Goal: Transaction & Acquisition: Subscribe to service/newsletter

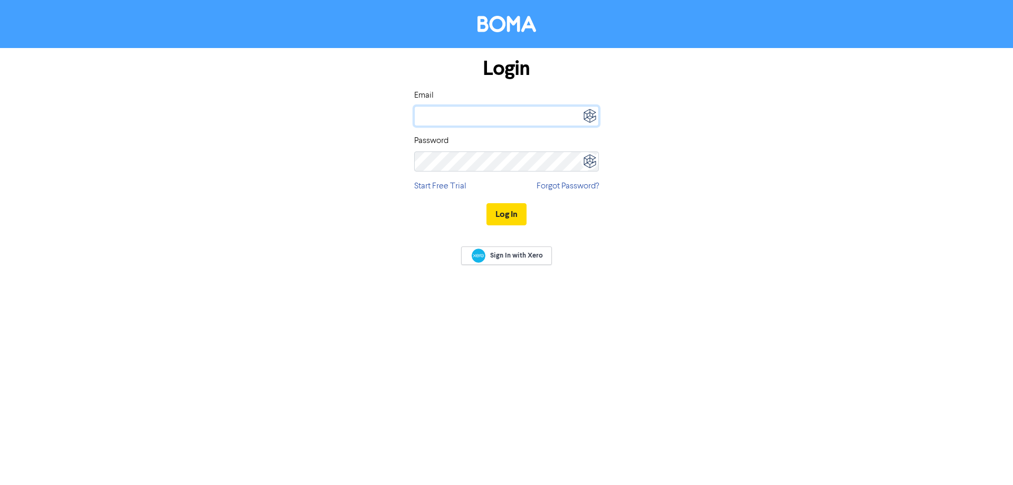
click at [443, 114] on input "email" at bounding box center [506, 116] width 185 height 20
type input "[PERSON_NAME][EMAIL_ADDRESS][DOMAIN_NAME]"
click at [519, 208] on button "Log In" at bounding box center [506, 214] width 40 height 22
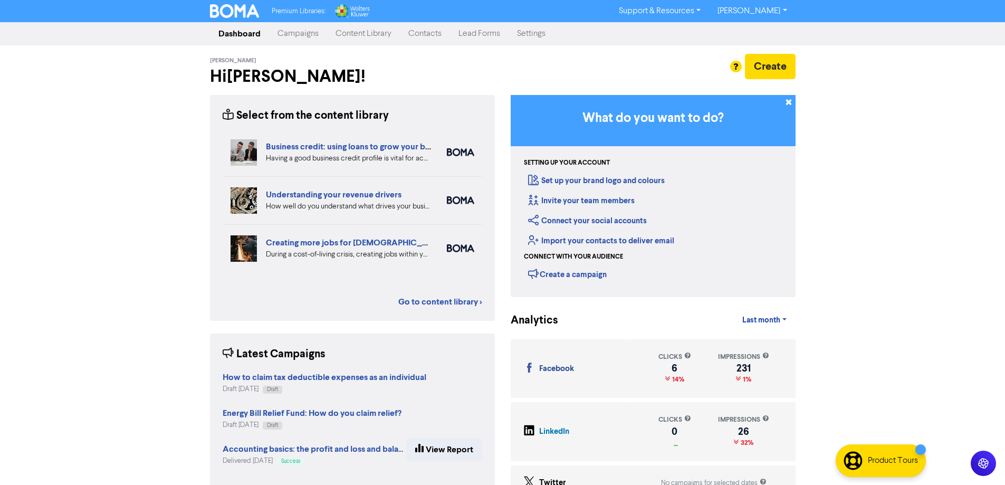
click at [361, 33] on link "Content Library" at bounding box center [363, 33] width 73 height 21
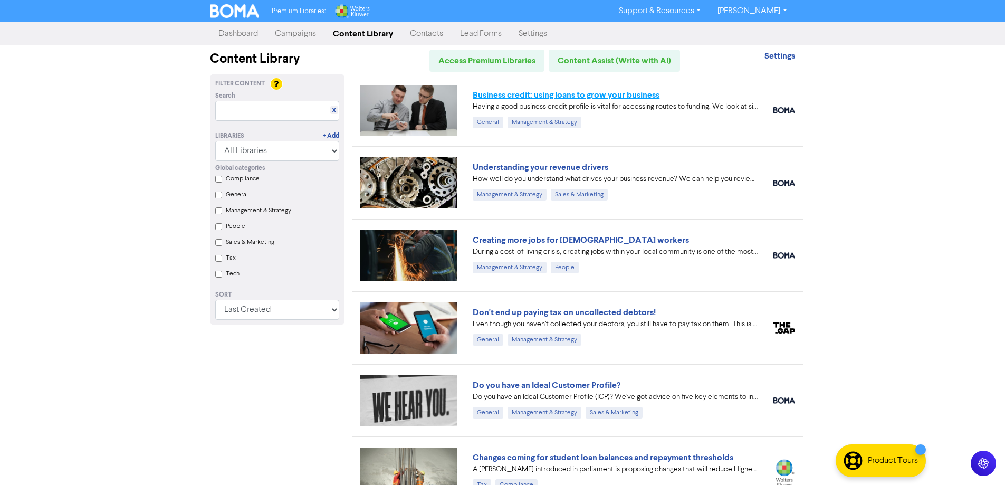
click at [556, 97] on link "Business credit: using loans to grow your business" at bounding box center [566, 95] width 187 height 11
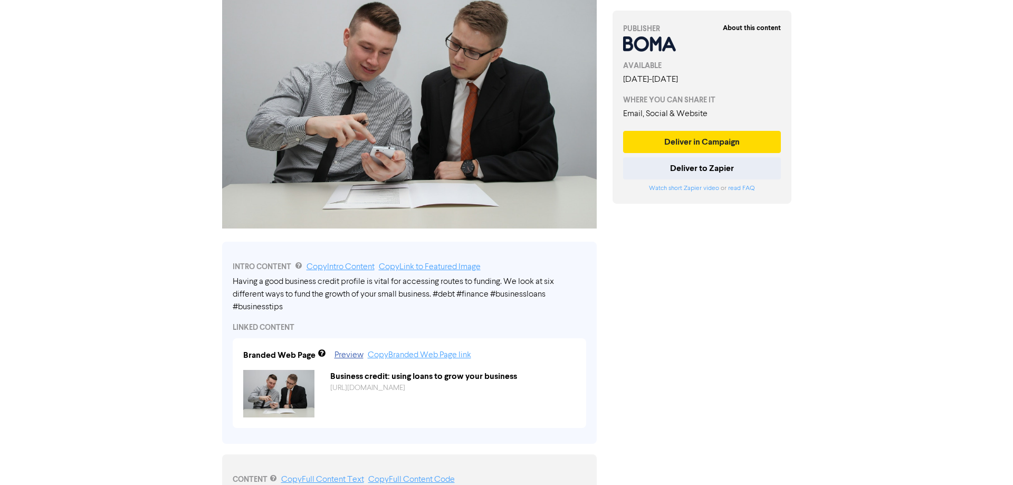
scroll to position [158, 0]
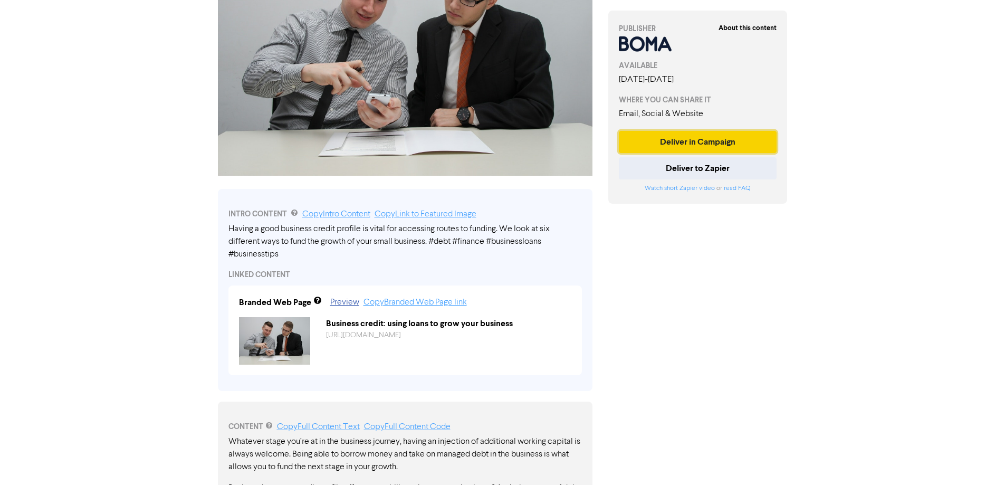
click at [696, 140] on button "Deliver in Campaign" at bounding box center [698, 142] width 158 height 22
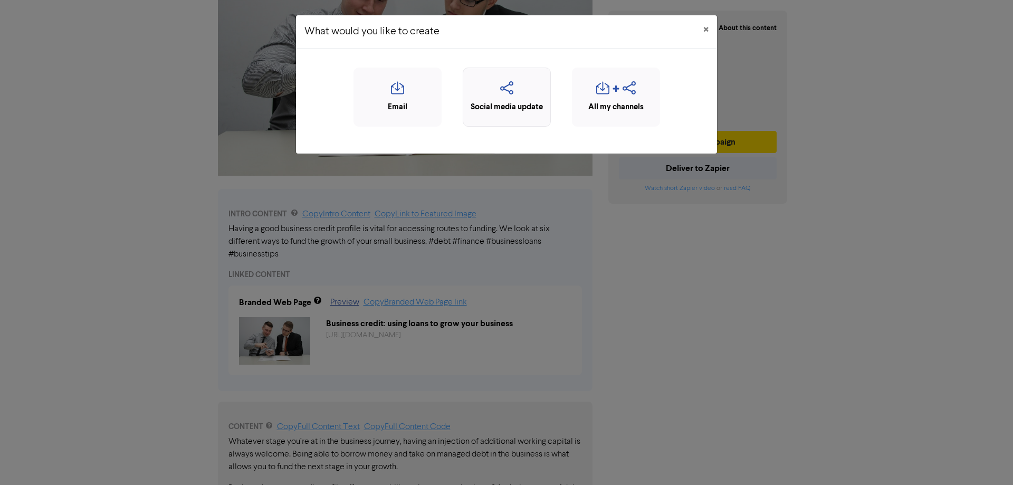
click at [510, 92] on icon "button" at bounding box center [507, 91] width 77 height 20
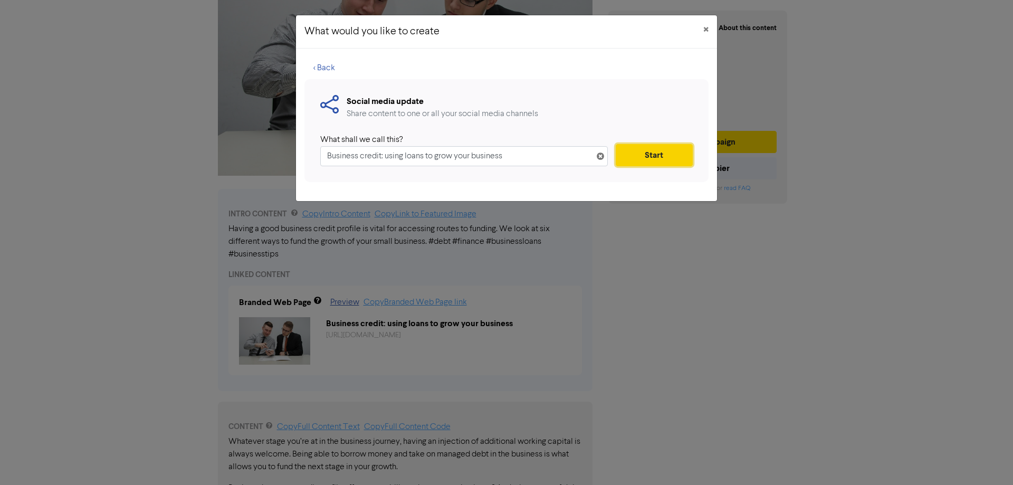
click at [654, 156] on button "Start" at bounding box center [654, 155] width 77 height 22
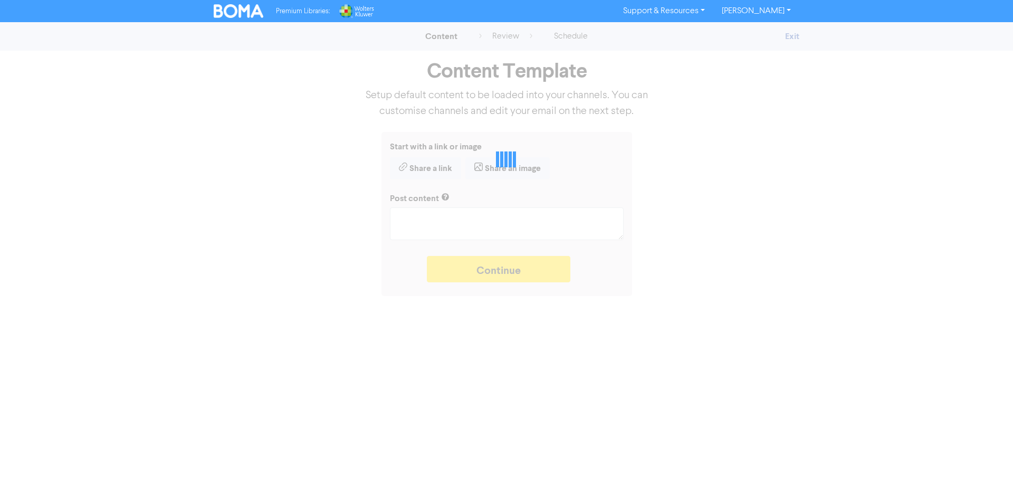
type textarea "x"
type textarea "Having a good business credit profile is vital for accessing routes to funding.…"
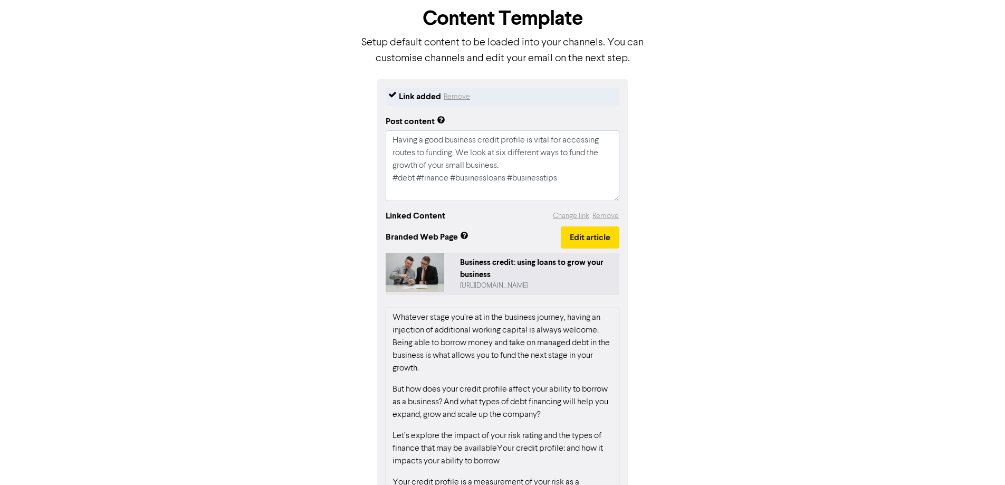
scroll to position [106, 0]
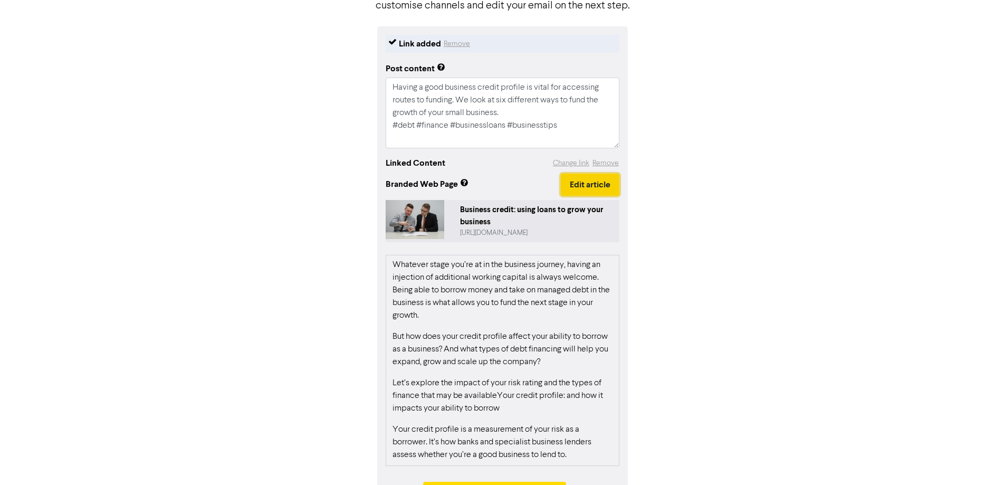
click at [584, 187] on button "Edit article" at bounding box center [590, 185] width 59 height 22
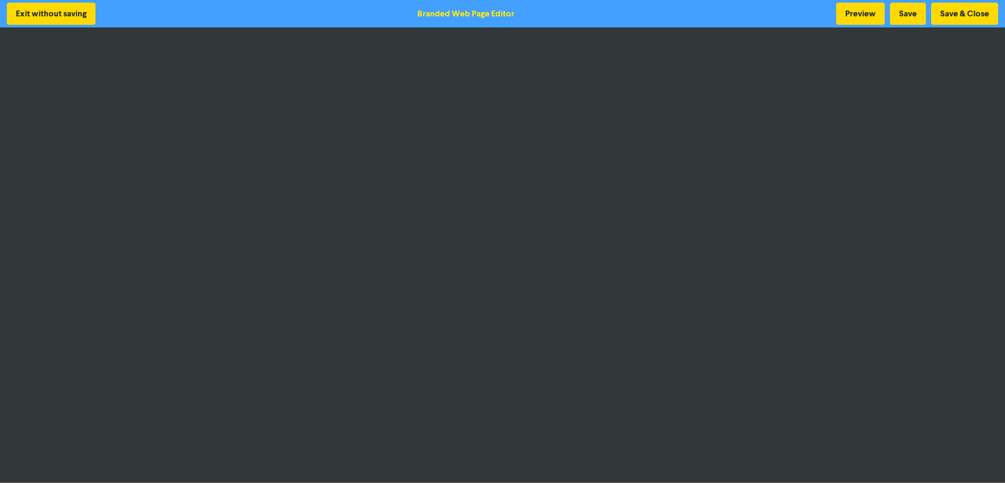
scroll to position [1, 0]
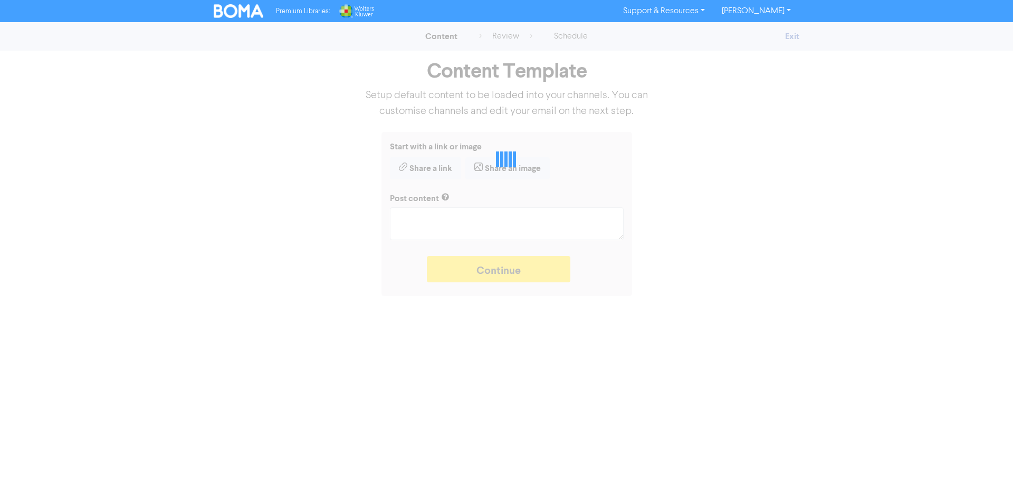
type textarea "x"
type textarea "Having a good business credit profile is vital for accessing routes to funding.…"
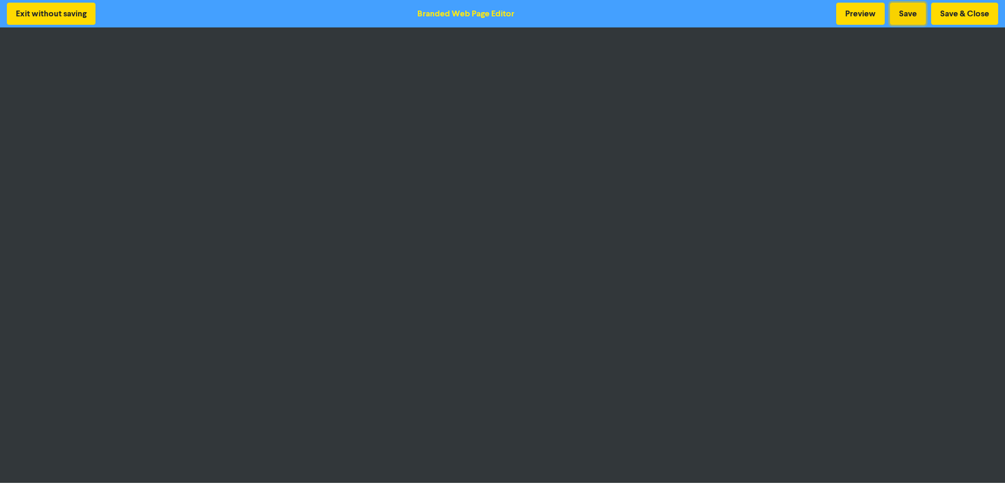
click at [909, 12] on button "Save" at bounding box center [908, 14] width 36 height 22
click at [904, 13] on button "Save" at bounding box center [908, 14] width 36 height 22
click at [907, 9] on button "Save" at bounding box center [908, 14] width 36 height 22
click at [905, 15] on button "Save" at bounding box center [908, 14] width 36 height 22
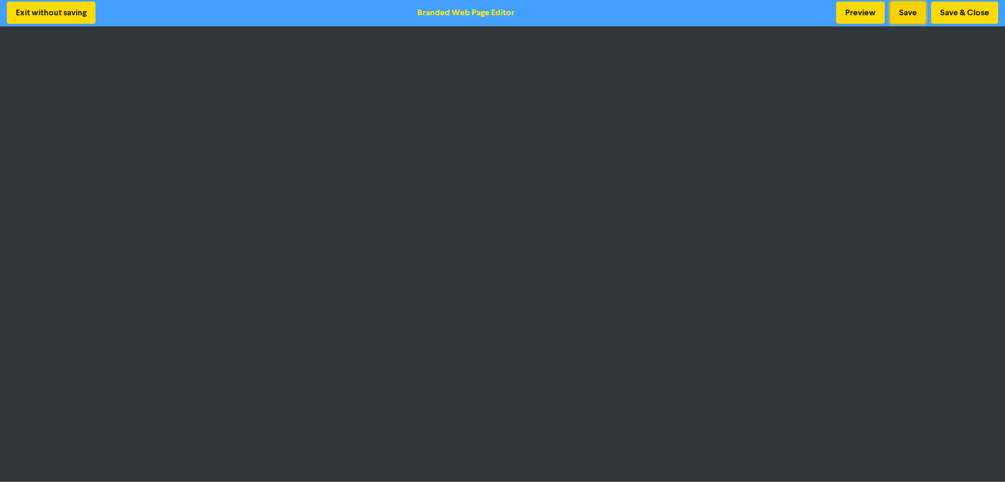
click at [898, 9] on button "Save" at bounding box center [908, 13] width 36 height 22
click at [904, 8] on button "Save" at bounding box center [908, 13] width 36 height 22
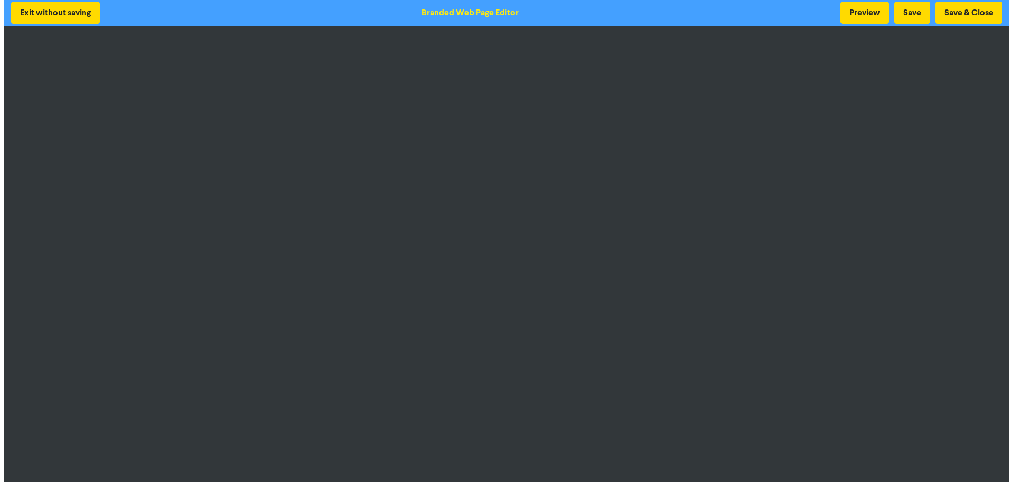
scroll to position [0, 0]
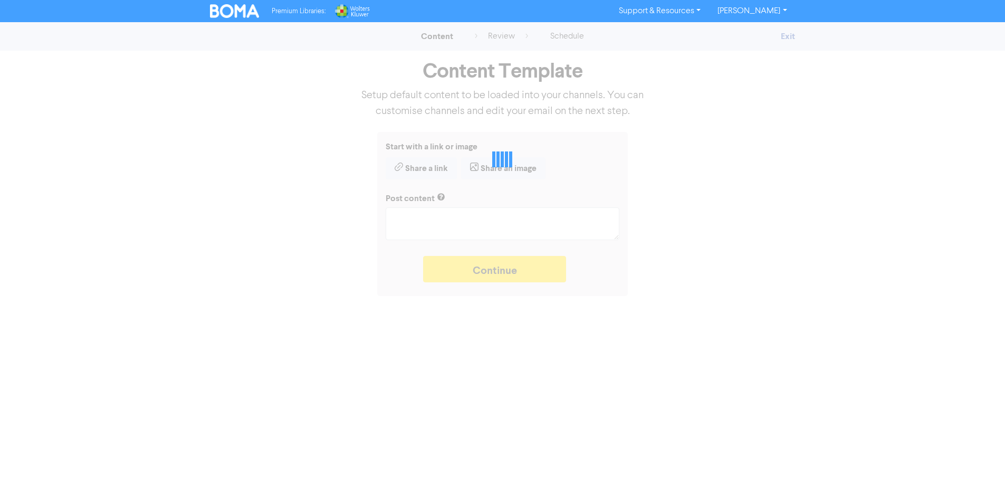
type textarea "x"
type textarea "Having a good business credit profile is vital for accessing routes to funding.…"
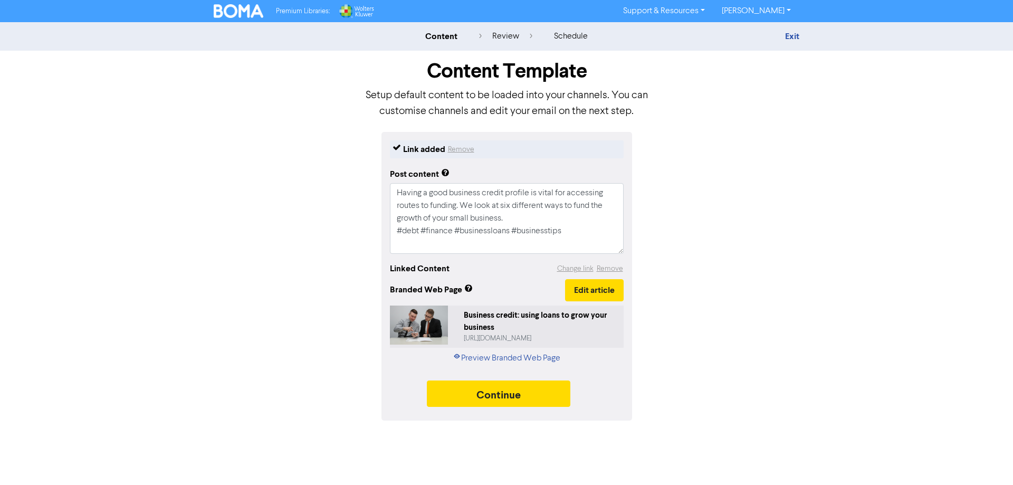
click at [243, 15] on img at bounding box center [239, 11] width 50 height 14
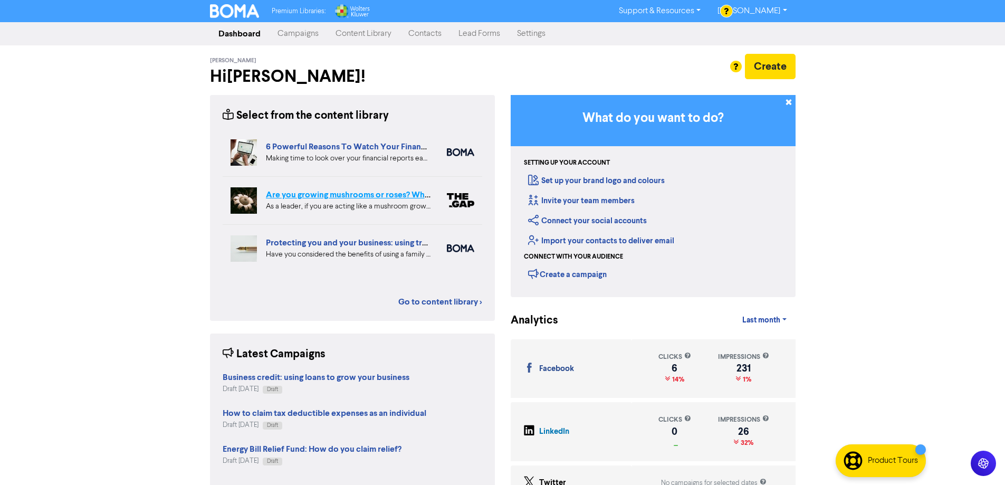
click at [346, 198] on link "Are you growing mushrooms or roses? Why you should lead like a gardener, not a …" at bounding box center [432, 194] width 333 height 11
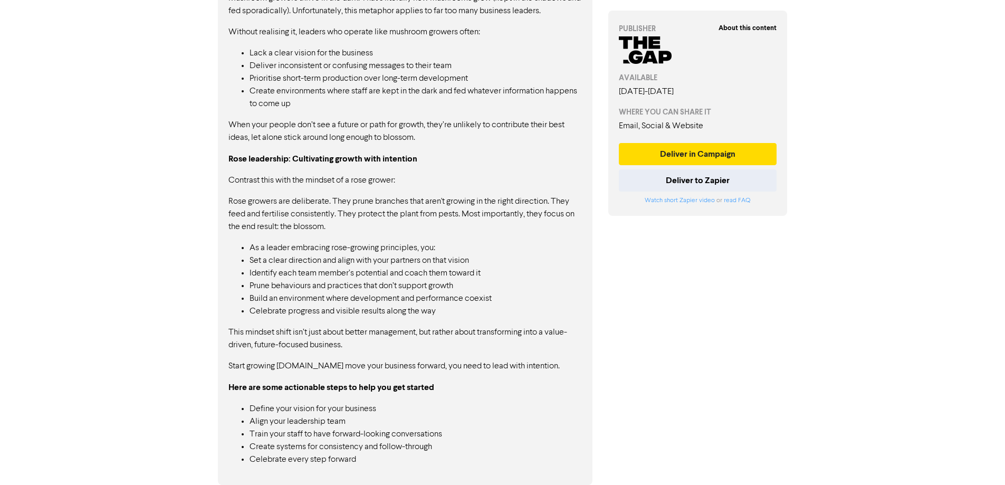
scroll to position [577, 0]
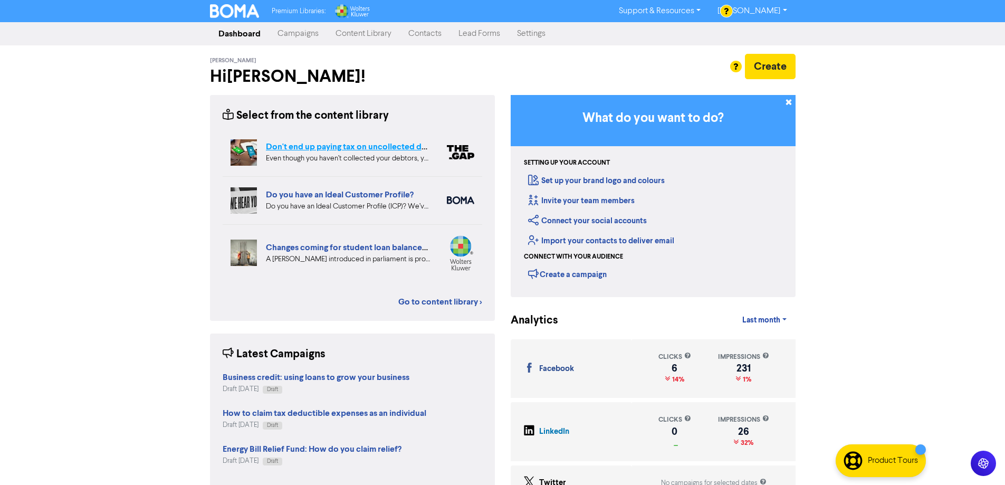
click at [343, 147] on link "Don't end up paying tax on uncollected debtors!" at bounding box center [357, 146] width 183 height 11
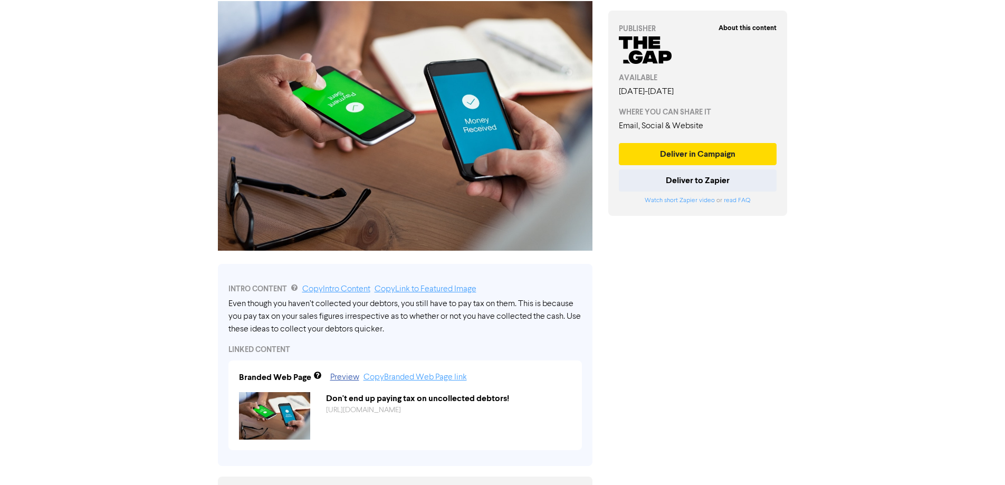
scroll to position [31, 0]
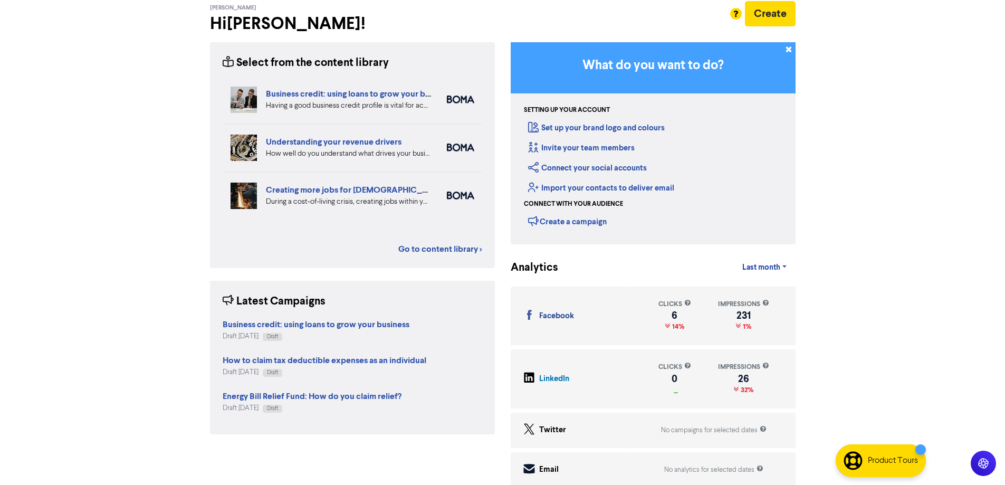
scroll to position [61, 0]
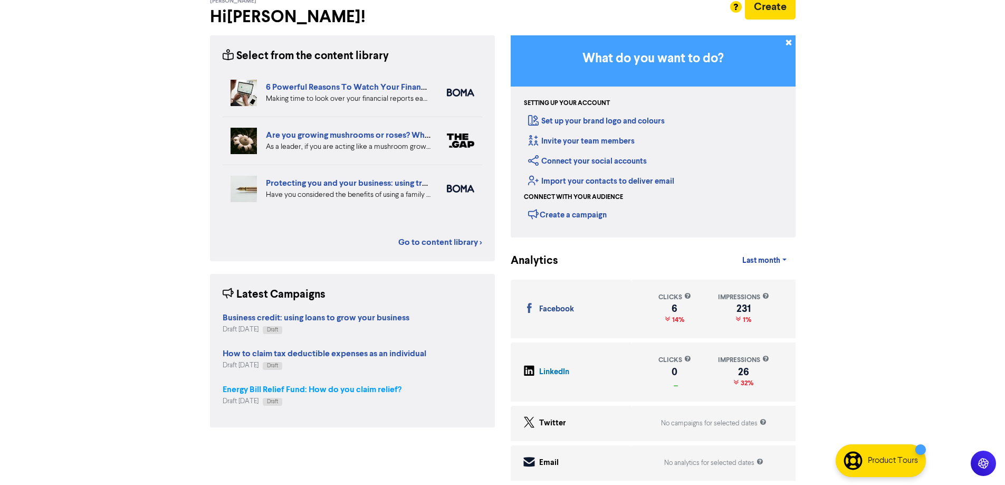
click at [316, 389] on strong "Energy Bill Relief Fund: How do you claim relief?" at bounding box center [312, 389] width 179 height 11
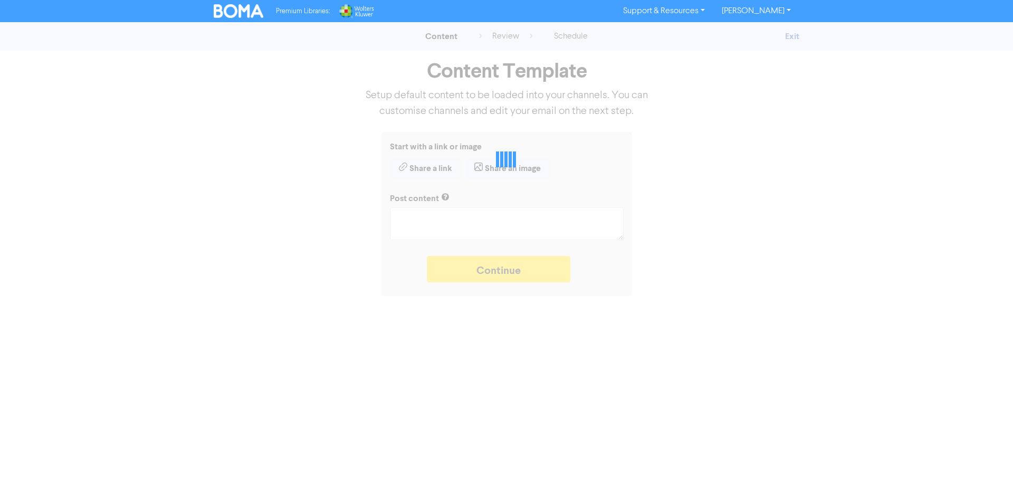
type textarea "x"
type textarea "The Energy Bill Relief Fund takes effect from 1 July 2025. Find out the eligibi…"
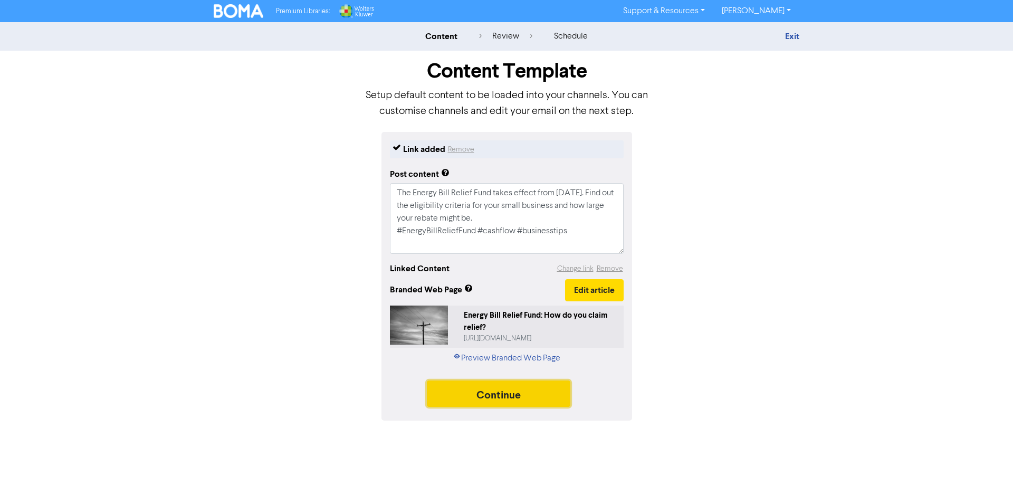
click at [502, 402] on button "Continue" at bounding box center [499, 393] width 144 height 26
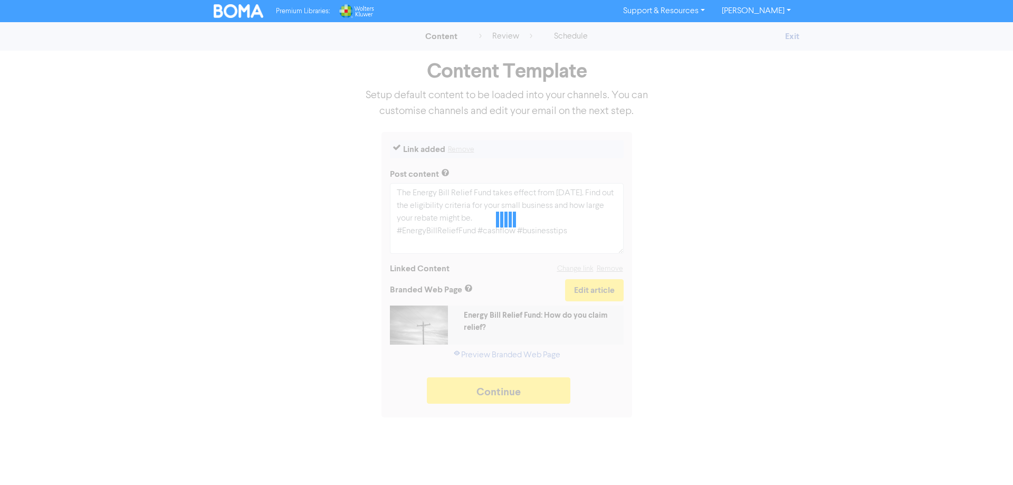
type textarea "x"
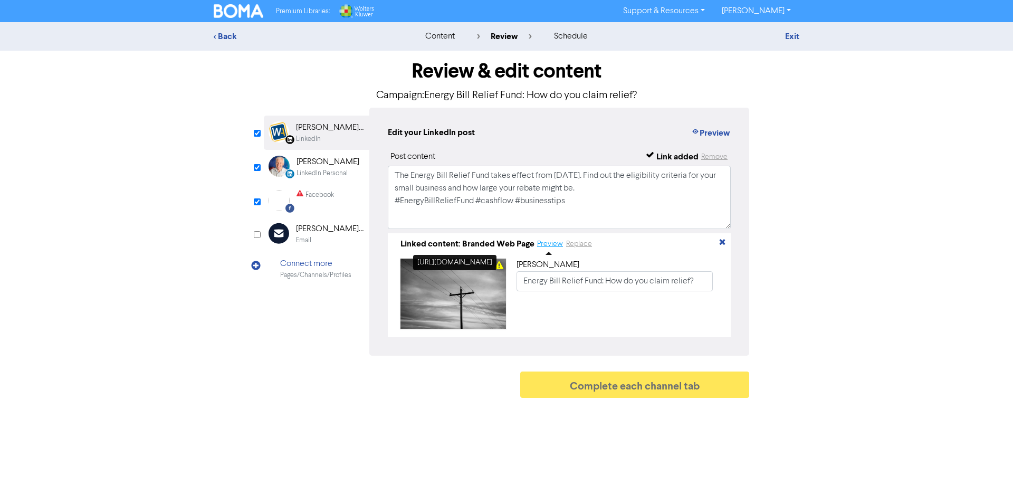
click at [543, 246] on button "Preview" at bounding box center [550, 244] width 27 height 12
click at [237, 11] on img at bounding box center [239, 11] width 50 height 14
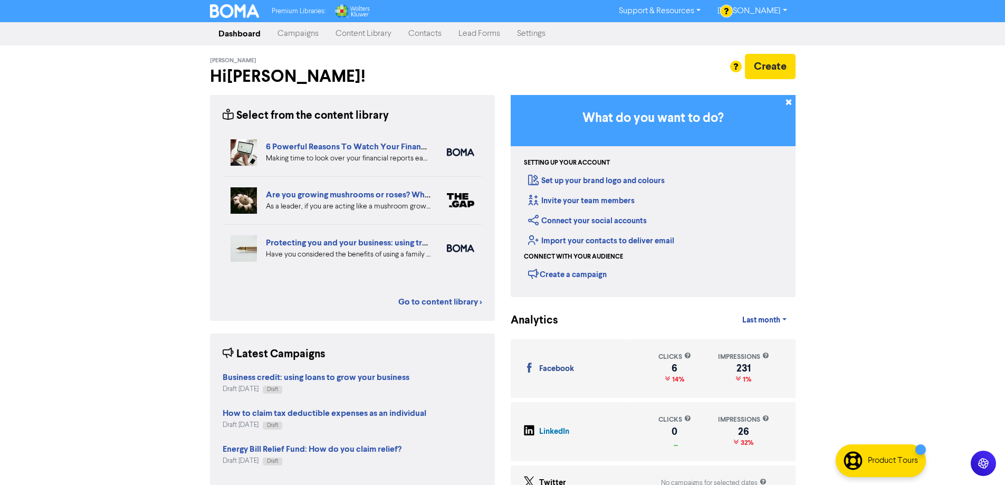
click at [380, 32] on link "Content Library" at bounding box center [363, 33] width 73 height 21
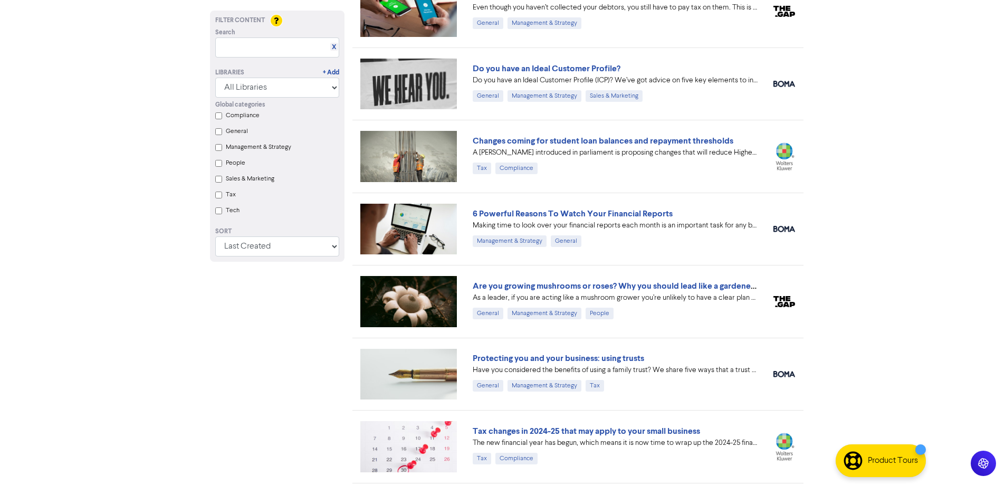
scroll to position [264, 0]
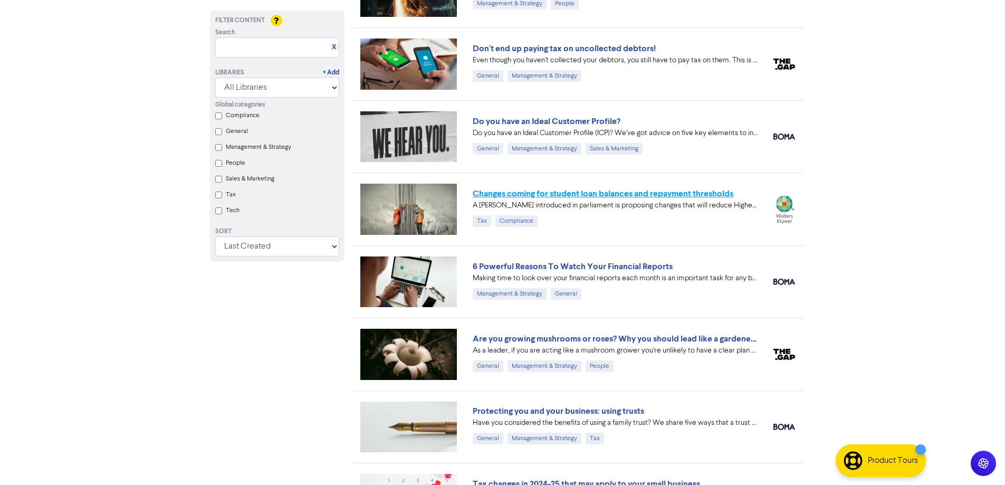
click at [602, 193] on link "Changes coming for student loan balances and repayment thresholds" at bounding box center [603, 193] width 261 height 11
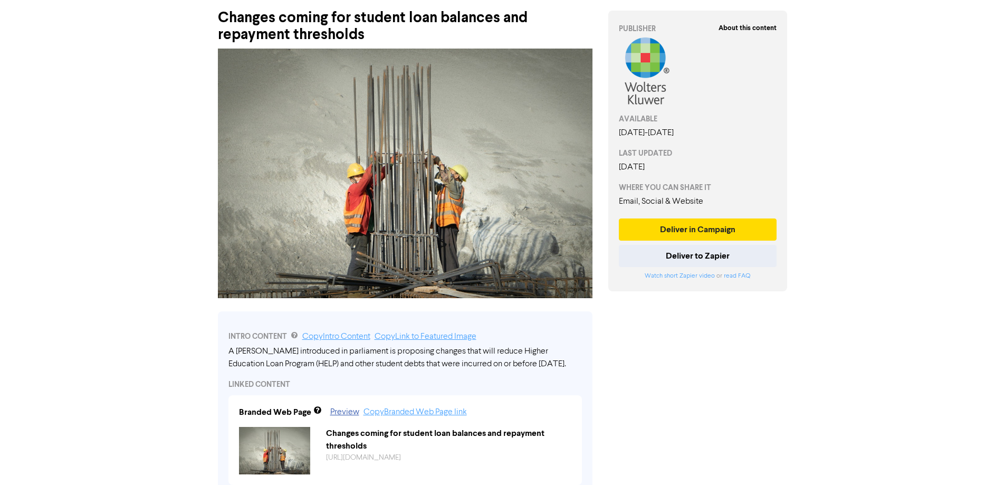
scroll to position [158, 0]
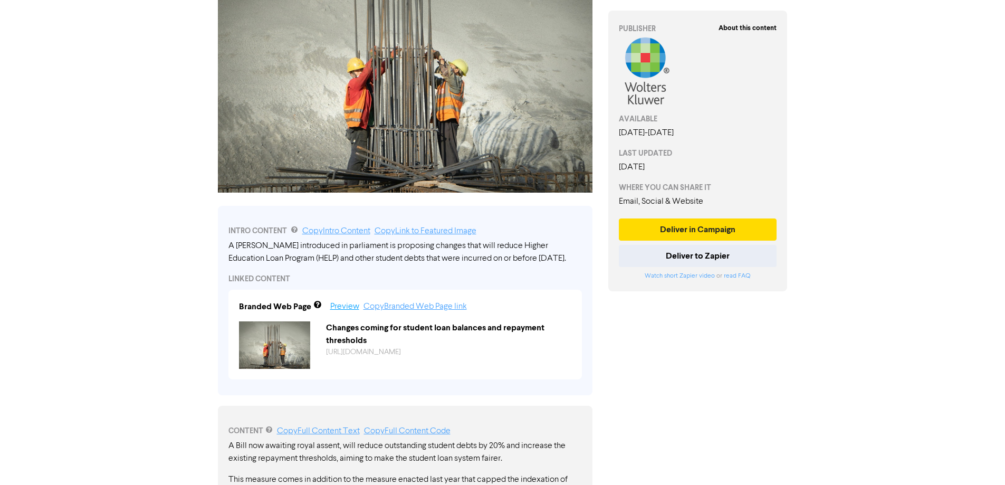
click at [348, 309] on link "Preview" at bounding box center [344, 306] width 29 height 8
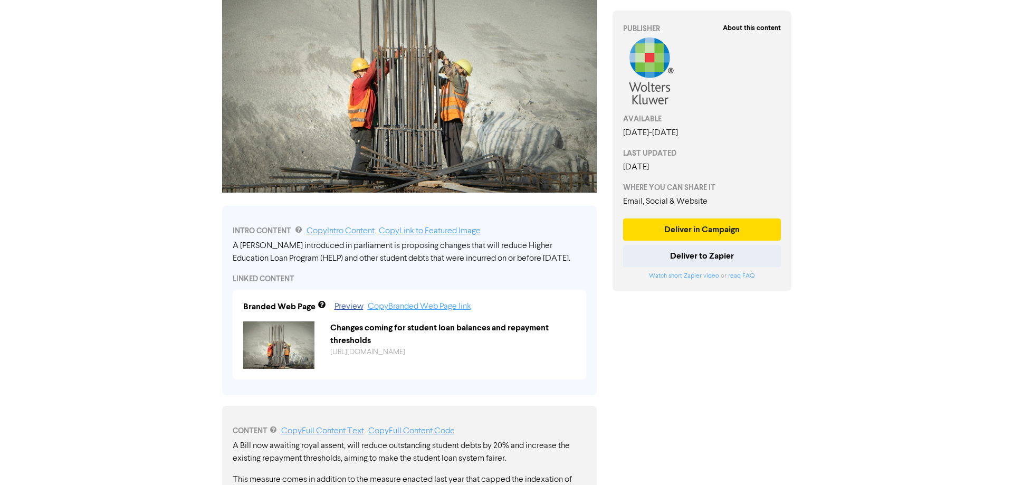
scroll to position [0, 0]
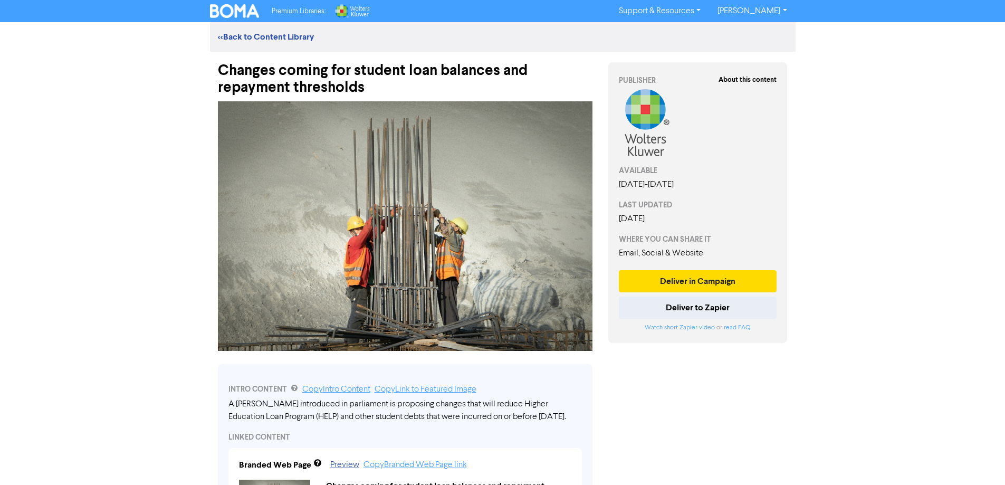
click at [751, 10] on link "[PERSON_NAME]" at bounding box center [752, 11] width 86 height 17
click at [755, 33] on button "Log Out" at bounding box center [751, 31] width 83 height 13
